Goal: Navigation & Orientation: Find specific page/section

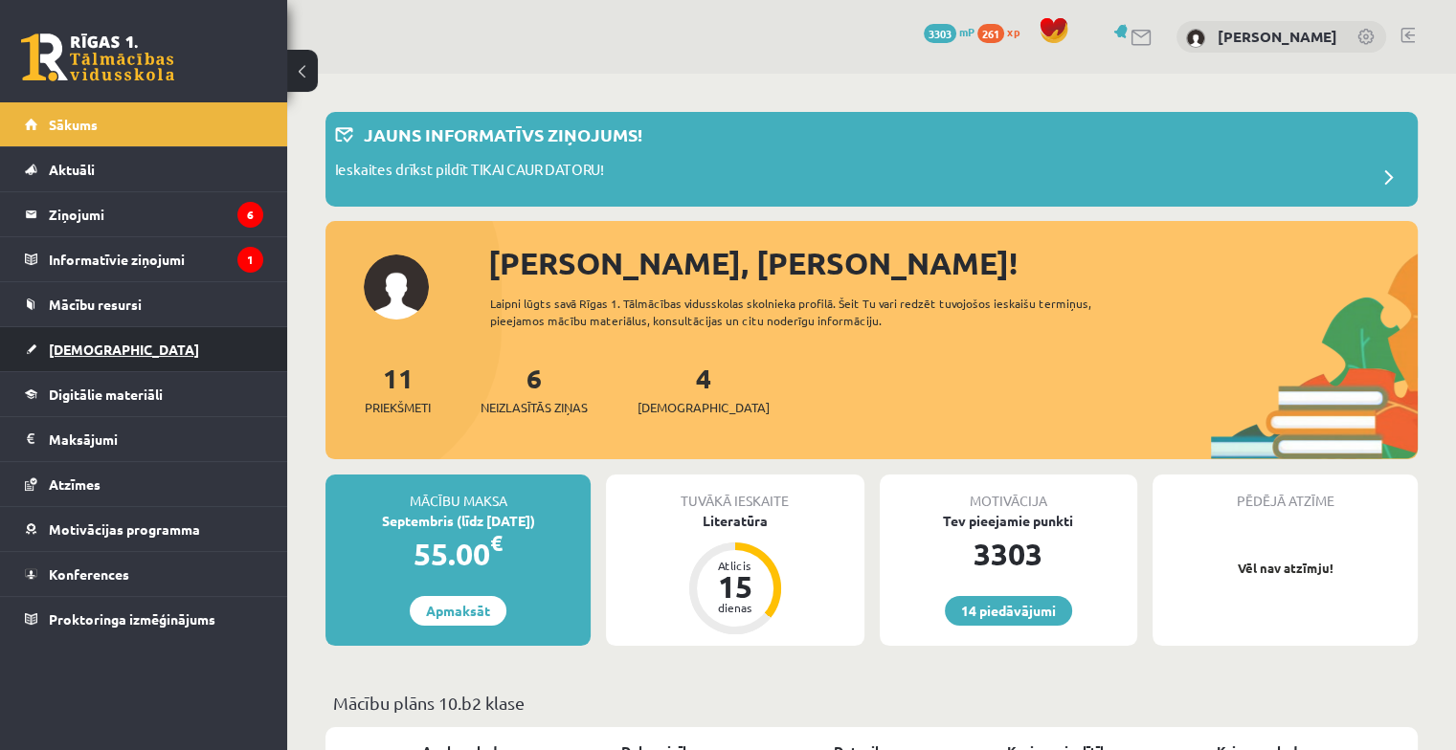
click at [86, 348] on span "[DEMOGRAPHIC_DATA]" at bounding box center [124, 349] width 150 height 17
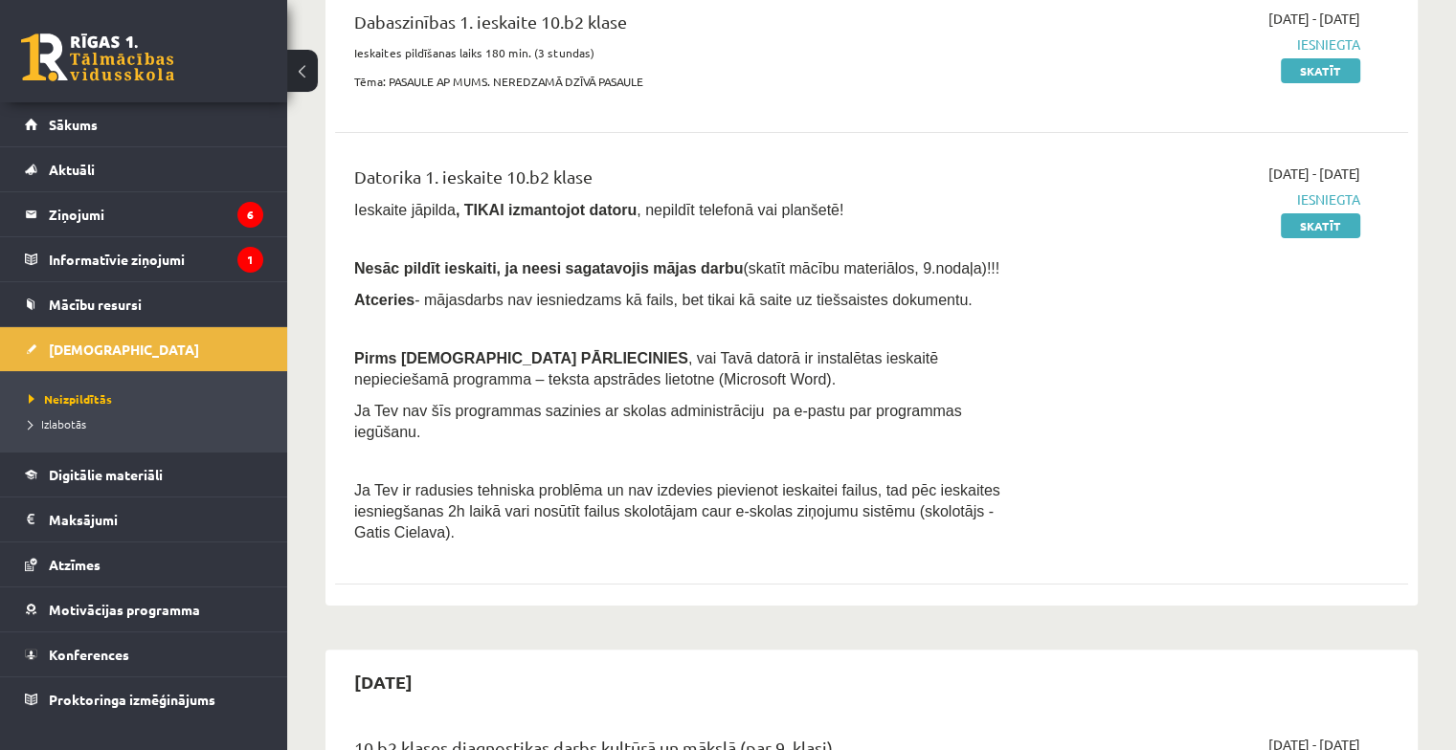
scroll to position [287, 0]
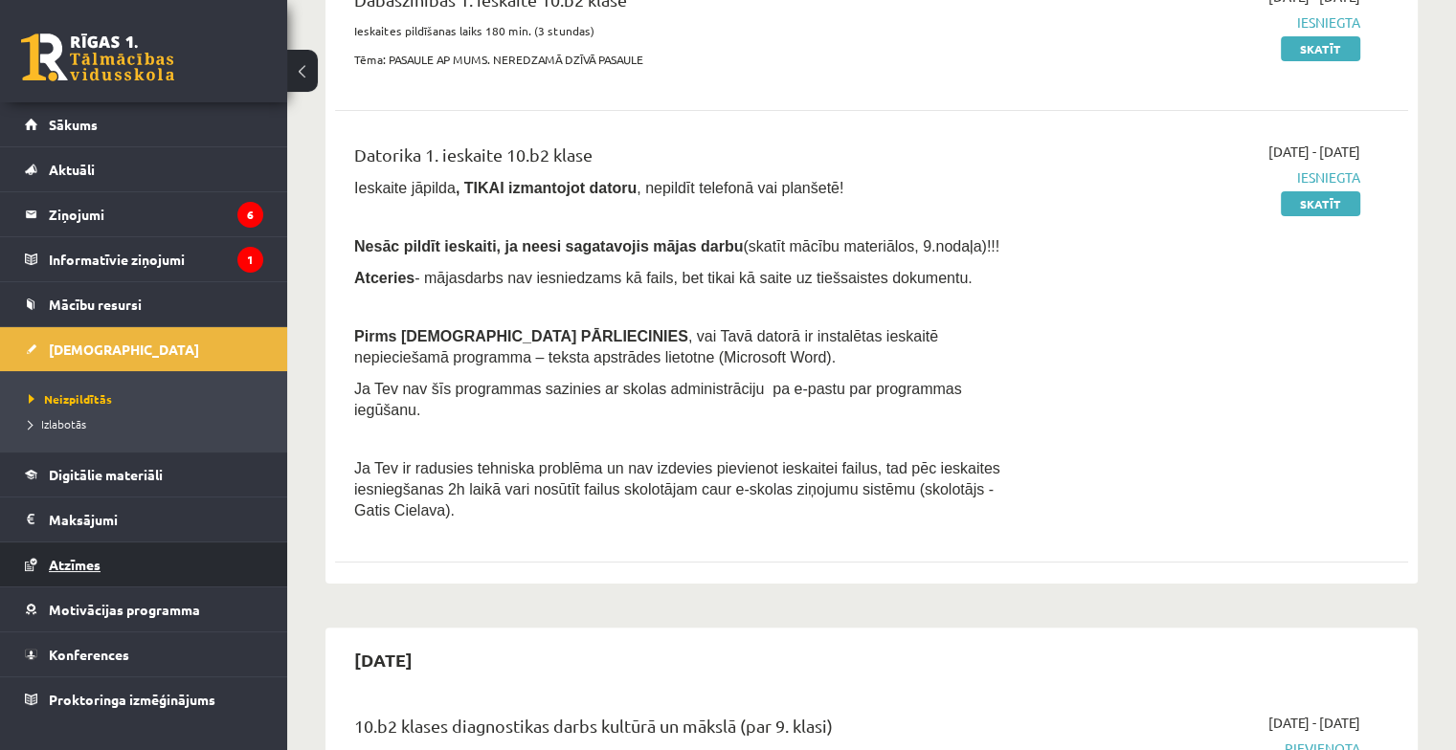
click at [98, 567] on span "Atzīmes" at bounding box center [75, 564] width 52 height 17
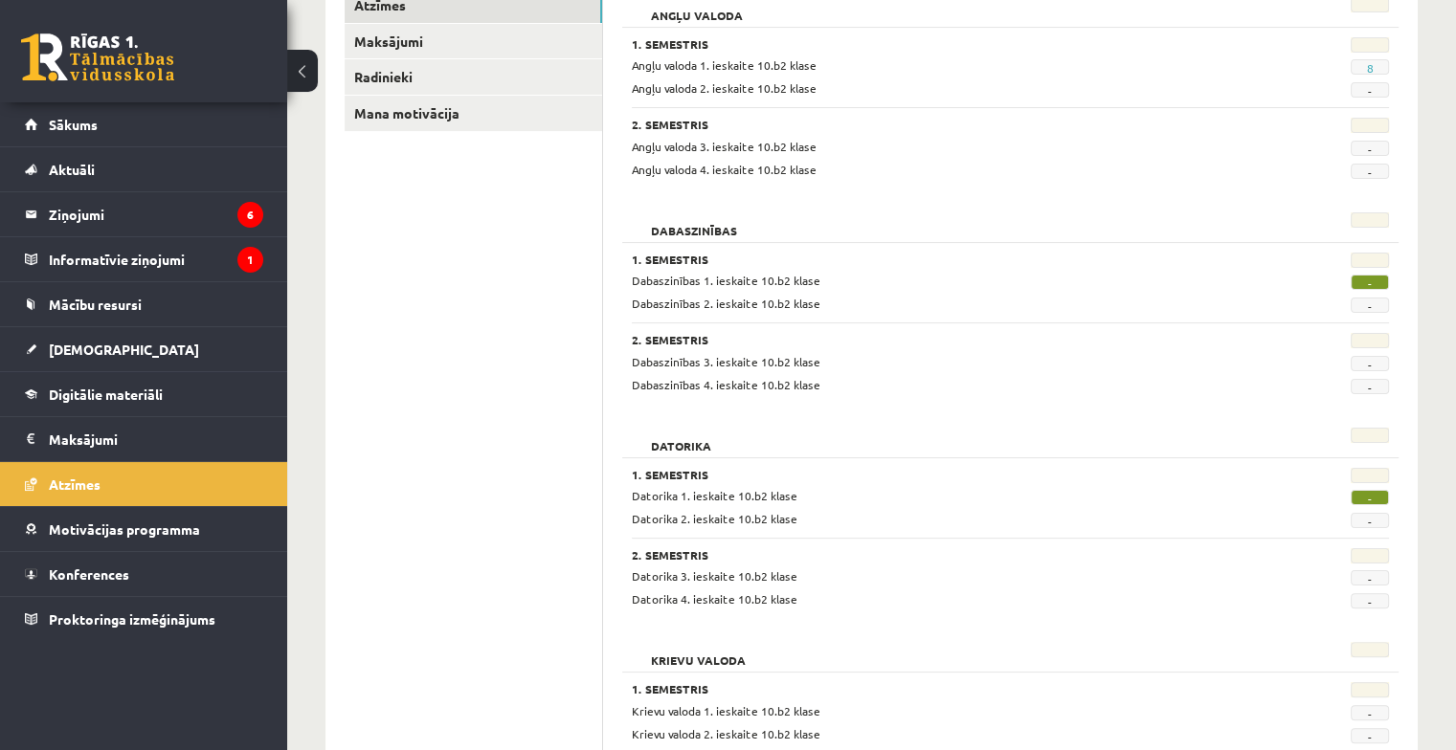
scroll to position [287, 0]
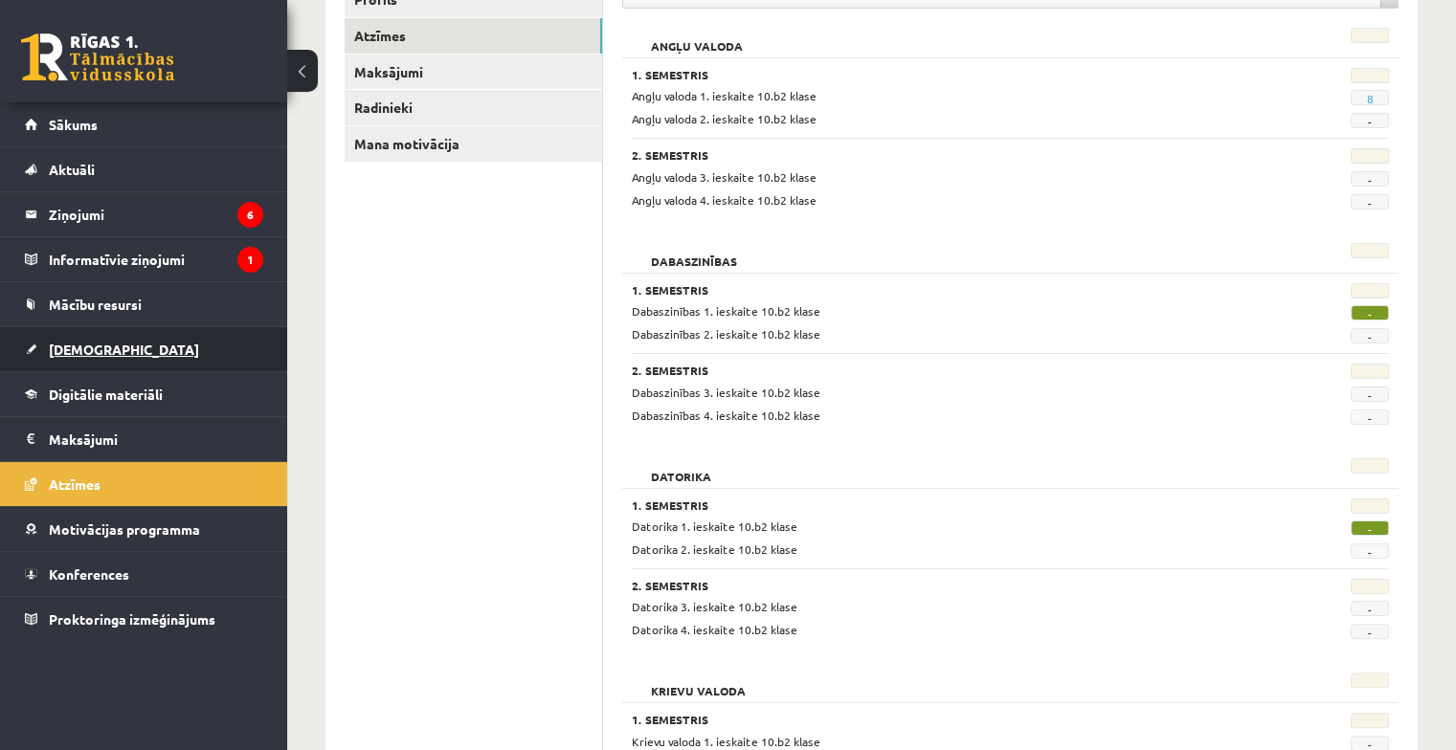
click at [70, 352] on span "[DEMOGRAPHIC_DATA]" at bounding box center [124, 349] width 150 height 17
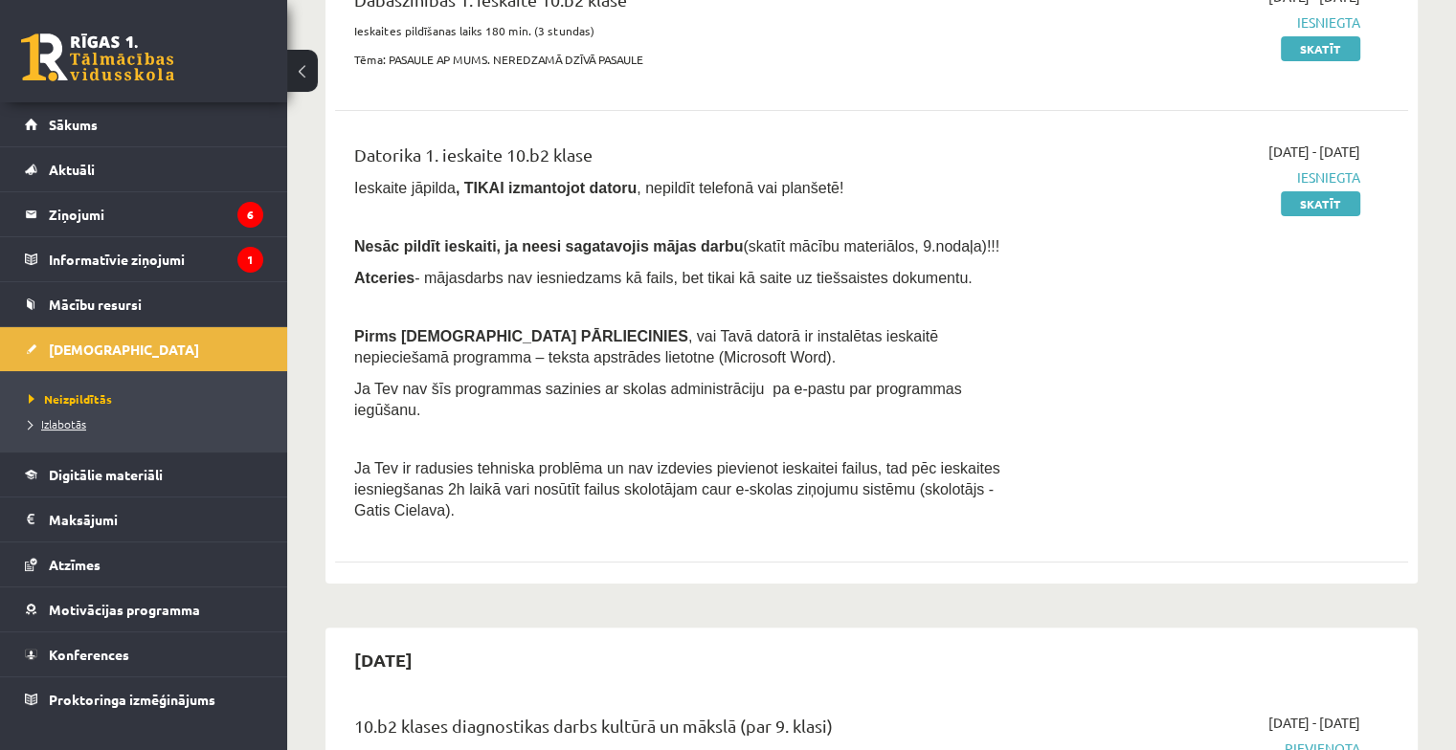
click at [66, 424] on span "Izlabotās" at bounding box center [57, 423] width 57 height 15
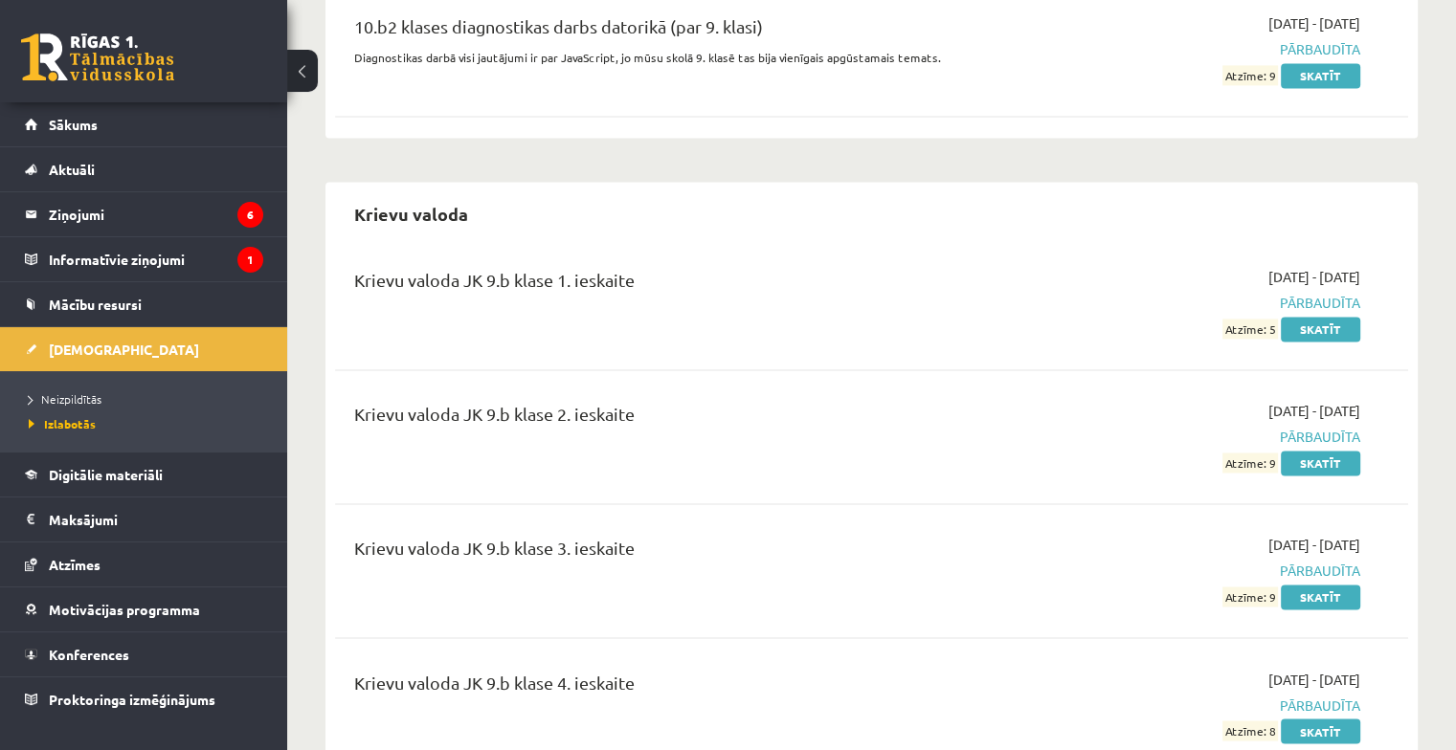
scroll to position [3063, 0]
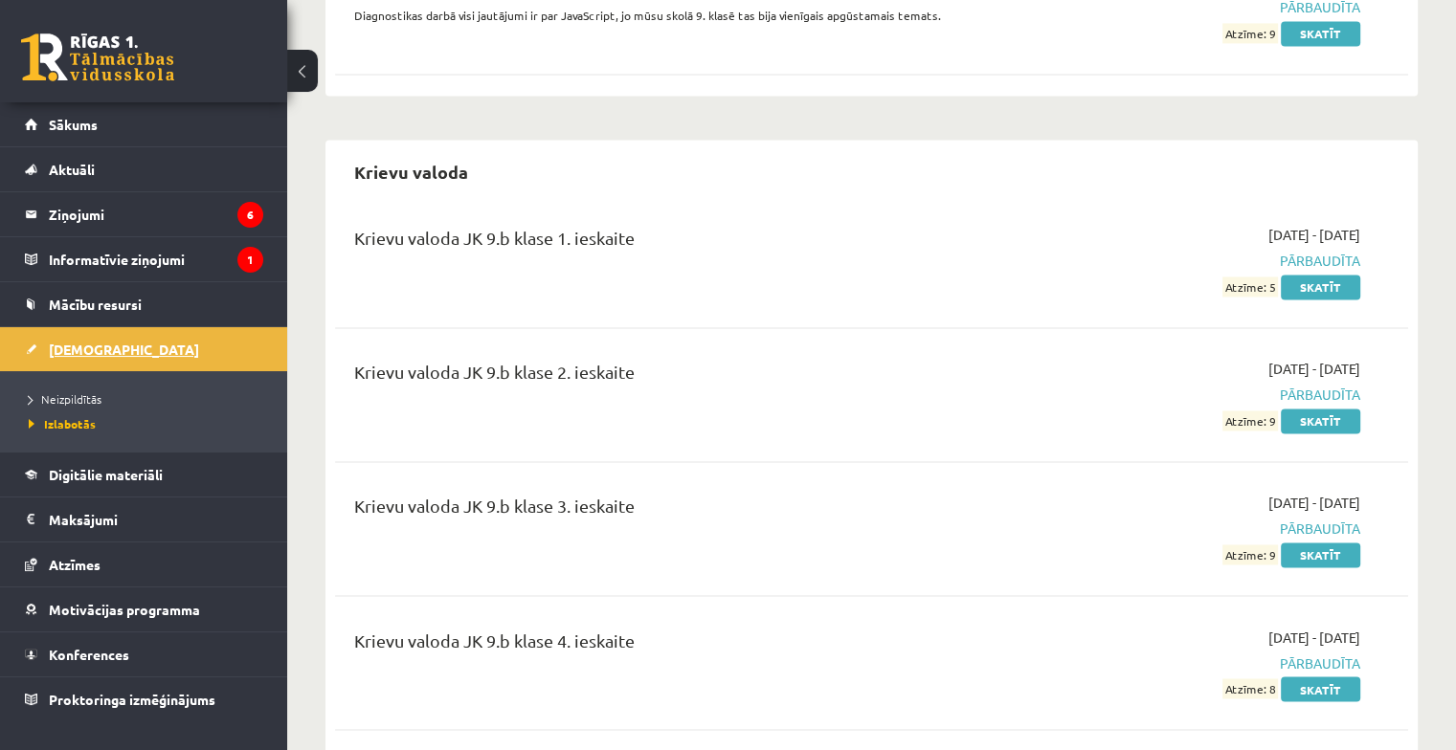
click at [83, 348] on span "[DEMOGRAPHIC_DATA]" at bounding box center [124, 349] width 150 height 17
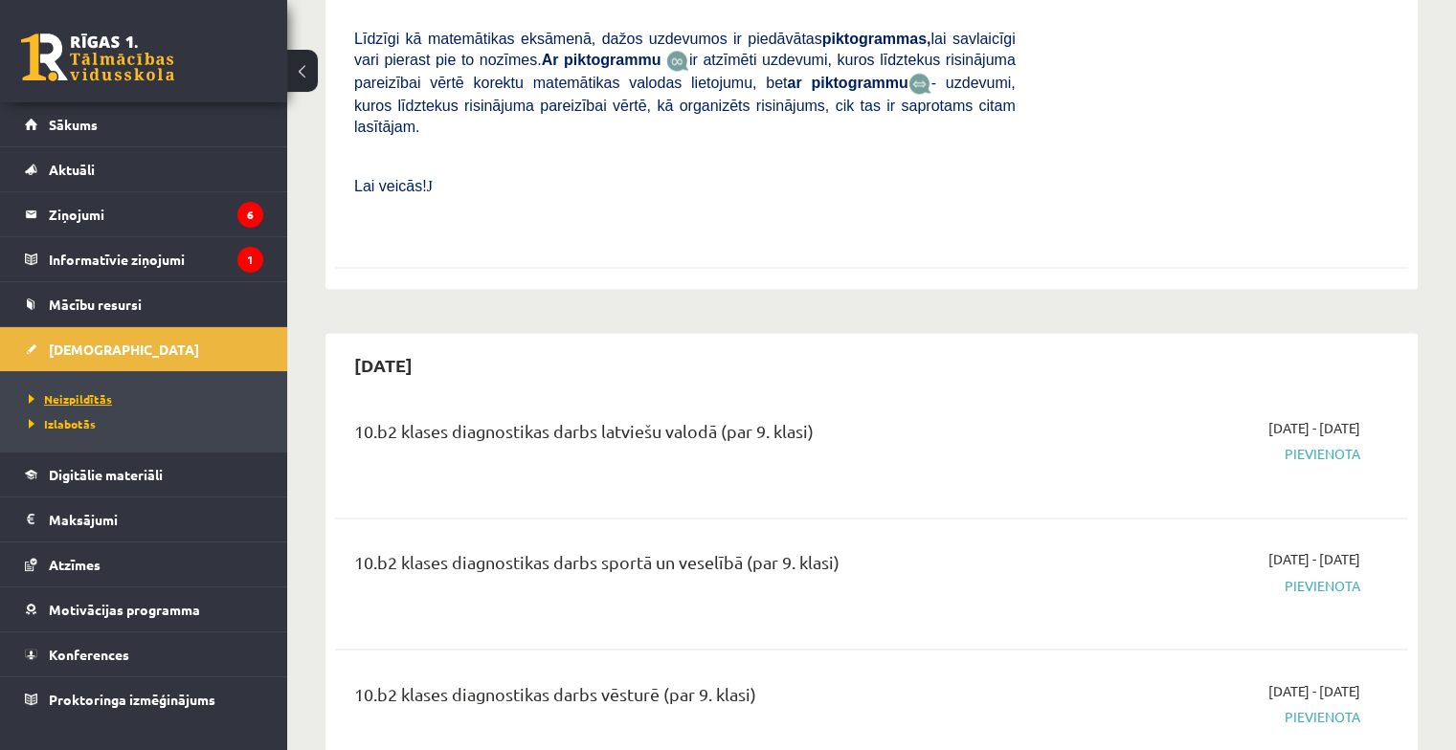
click at [79, 401] on span "Neizpildītās" at bounding box center [70, 399] width 83 height 15
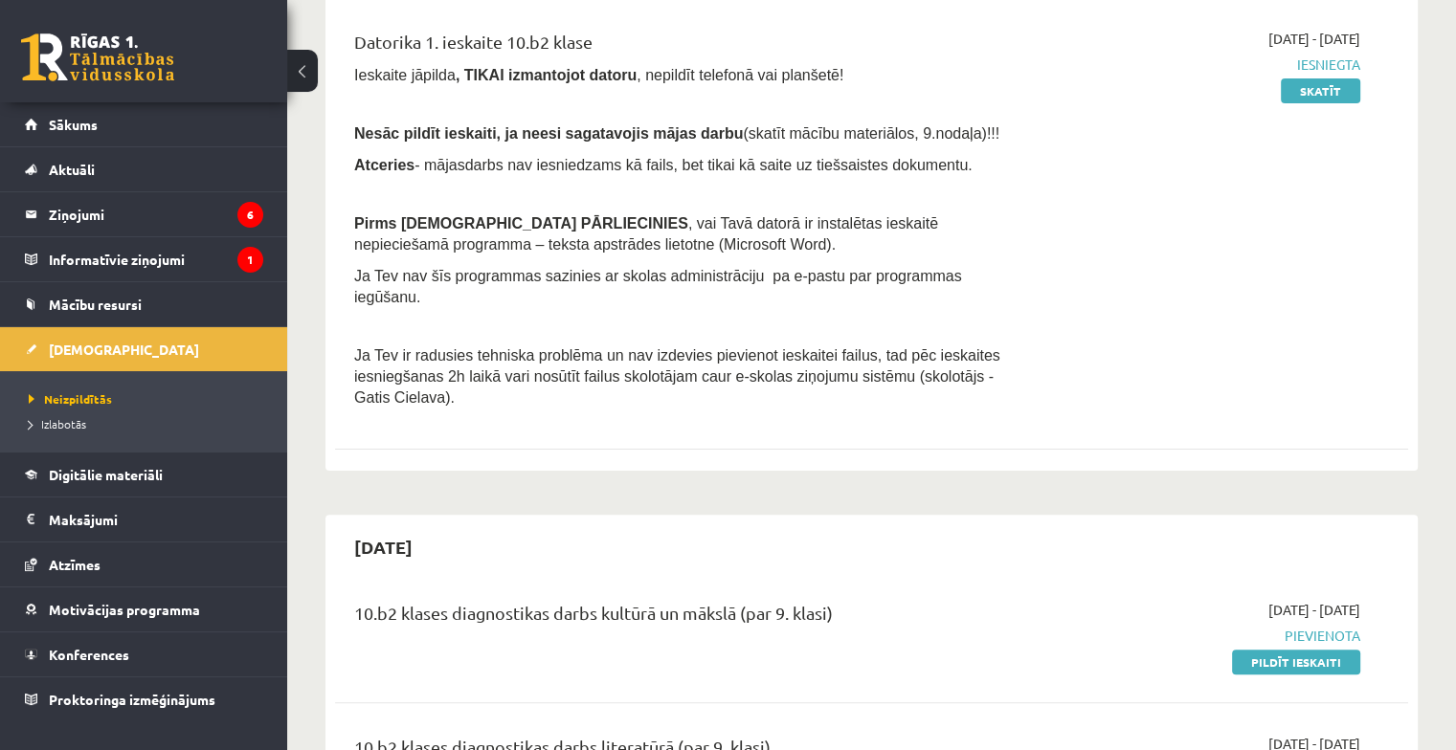
scroll to position [287, 0]
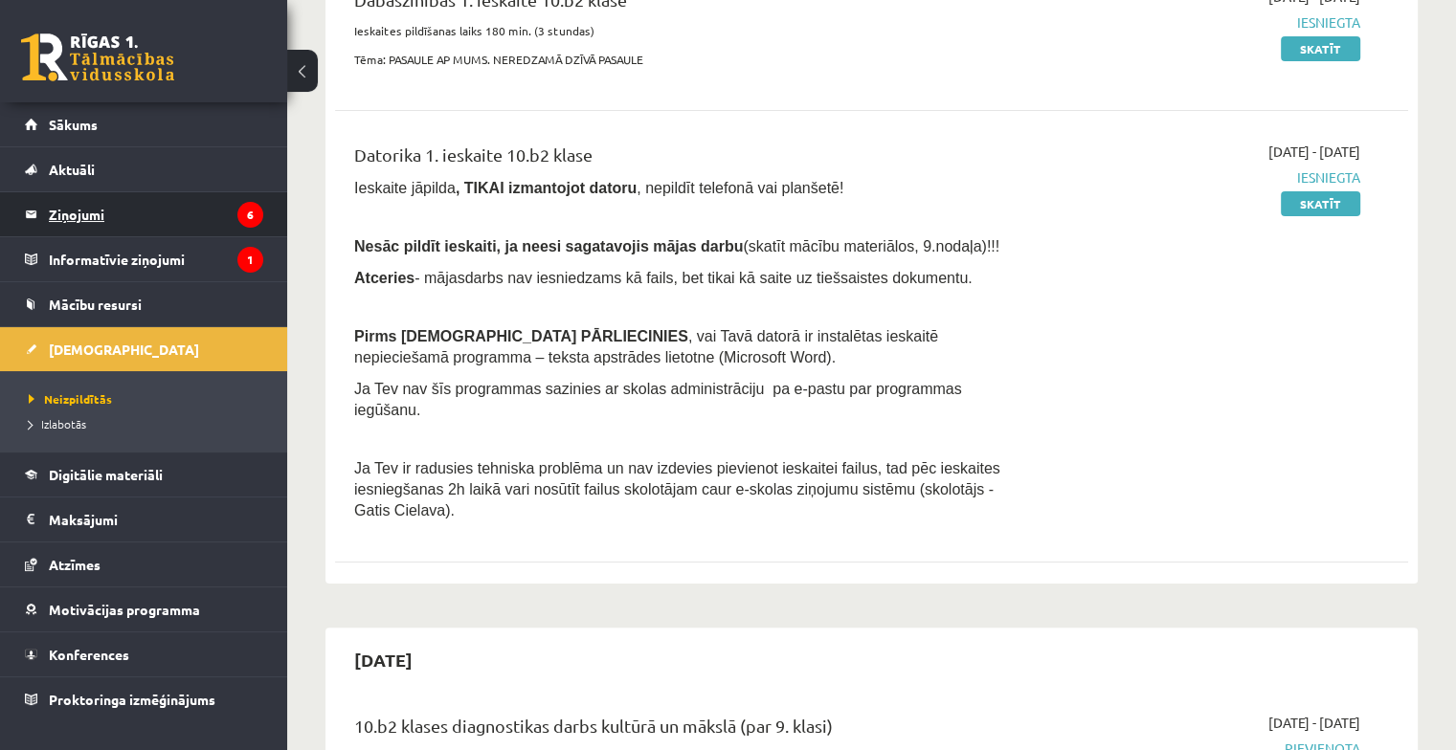
click at [54, 209] on legend "Ziņojumi 6" at bounding box center [156, 214] width 214 height 44
